Goal: Use online tool/utility: Use online tool/utility

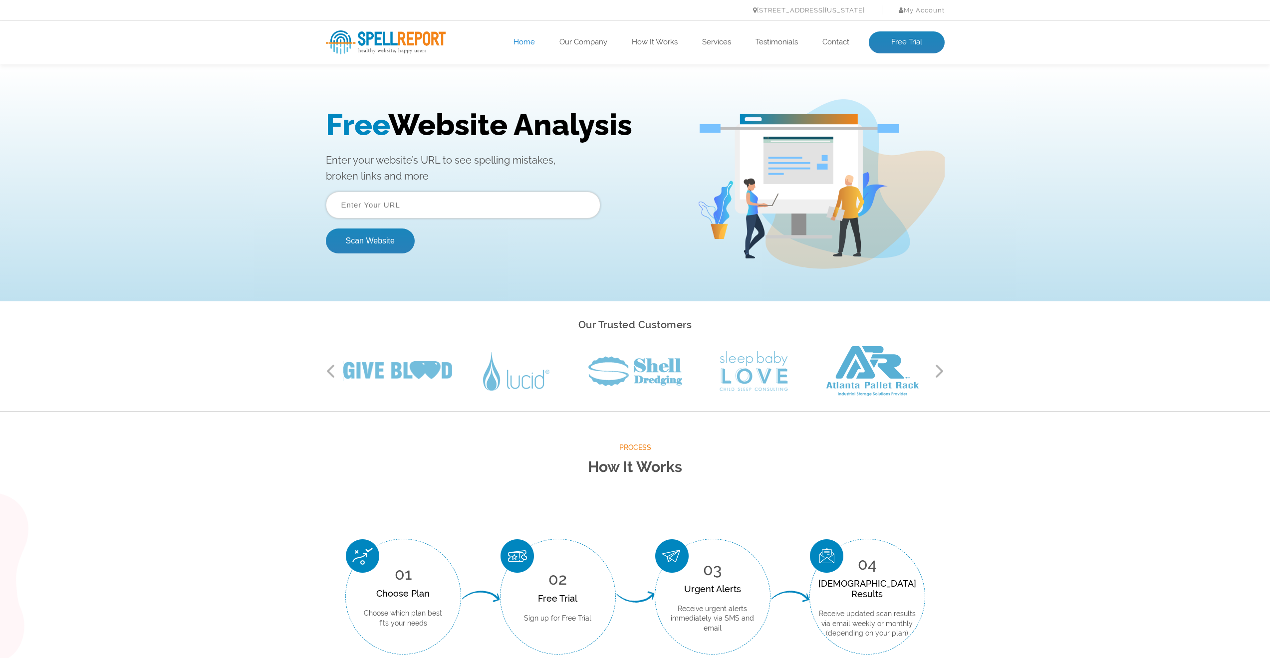
click at [486, 200] on input "text" at bounding box center [463, 205] width 275 height 27
paste input "[URL][DOMAIN_NAME]"
type input "[URL][DOMAIN_NAME]"
click at [373, 242] on button "Scan Website" at bounding box center [370, 241] width 89 height 25
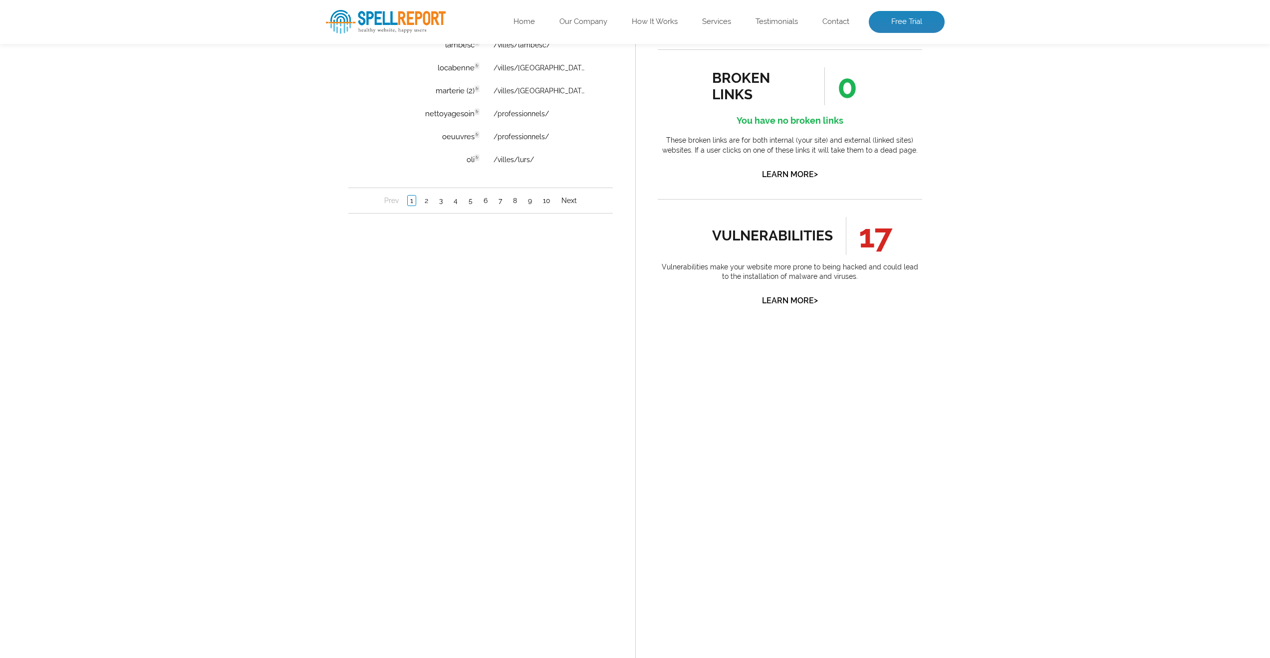
scroll to position [899, 0]
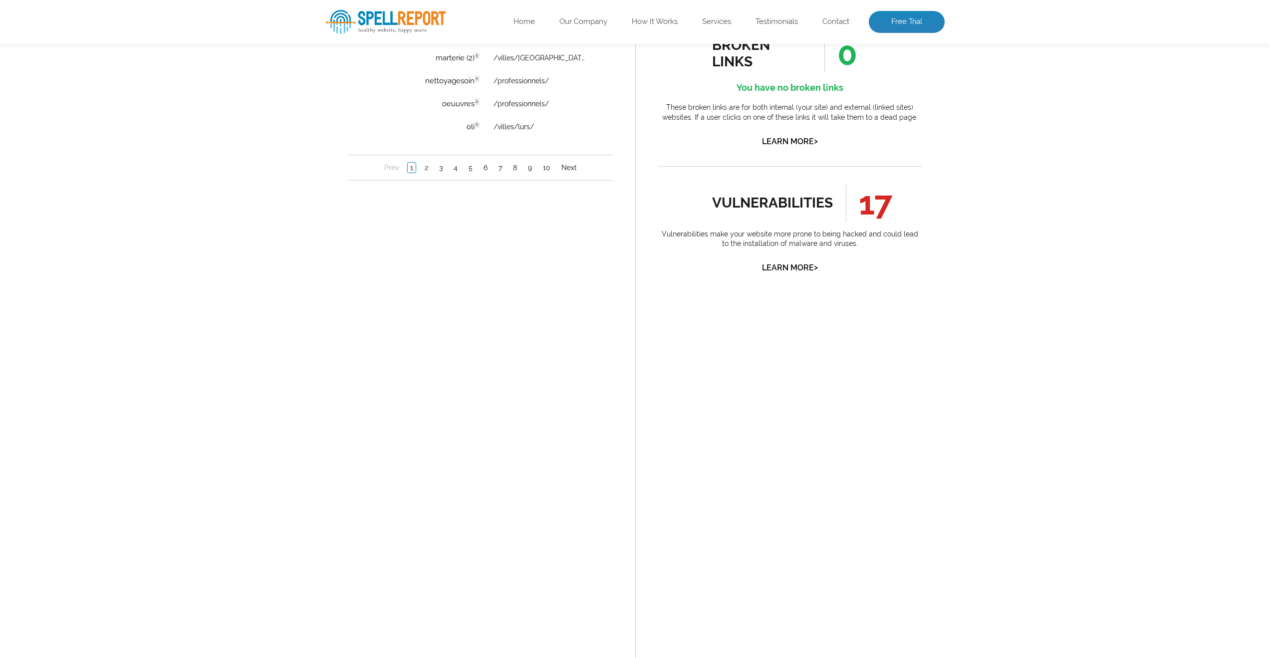
click at [803, 267] on link "Learn More >" at bounding box center [790, 267] width 56 height 9
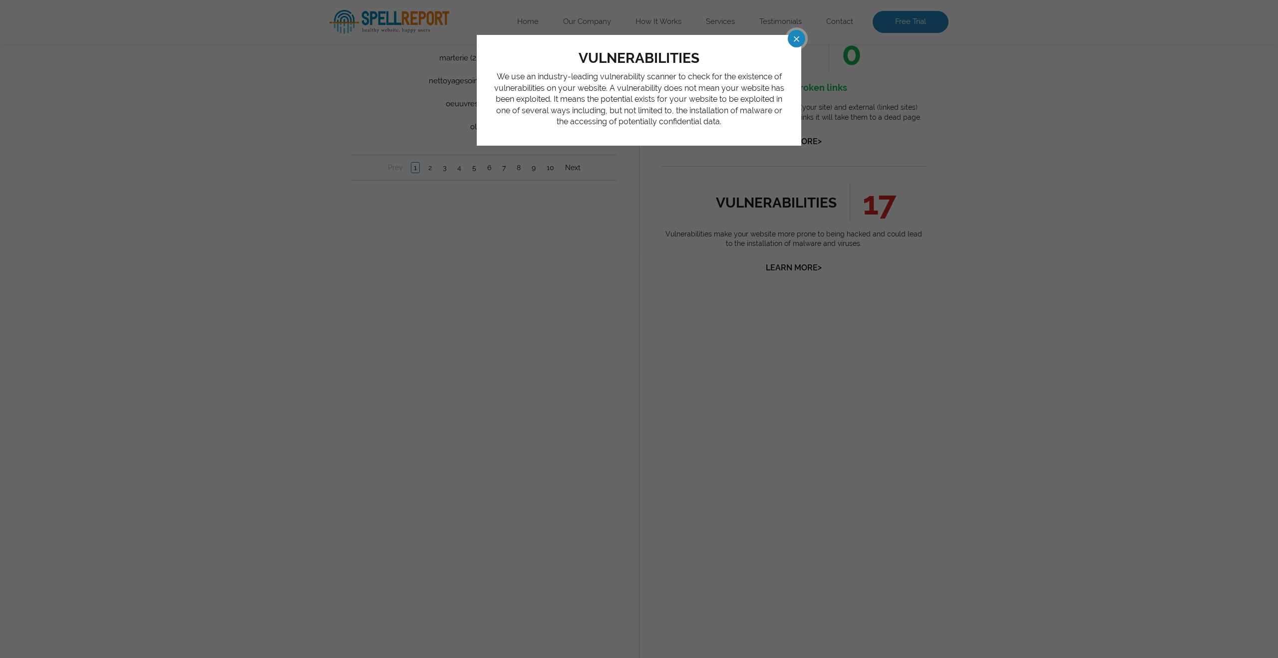
click at [795, 44] on span at bounding box center [787, 38] width 17 height 17
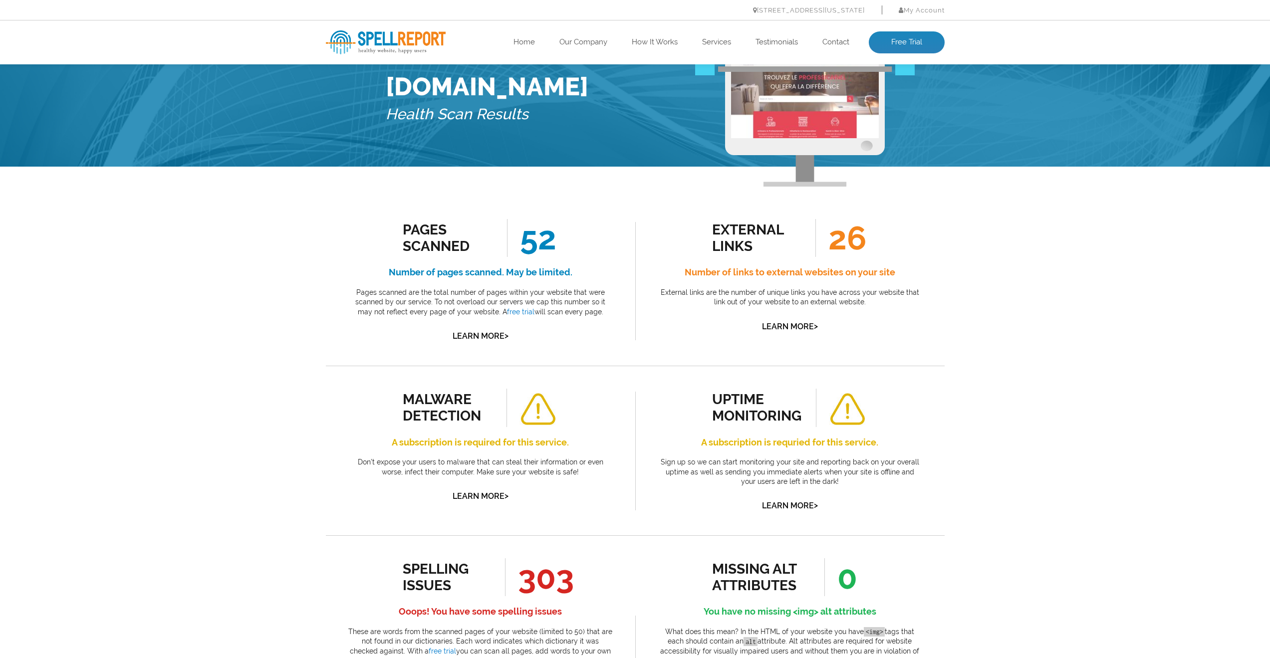
scroll to position [0, 0]
